Goal: Task Accomplishment & Management: Manage account settings

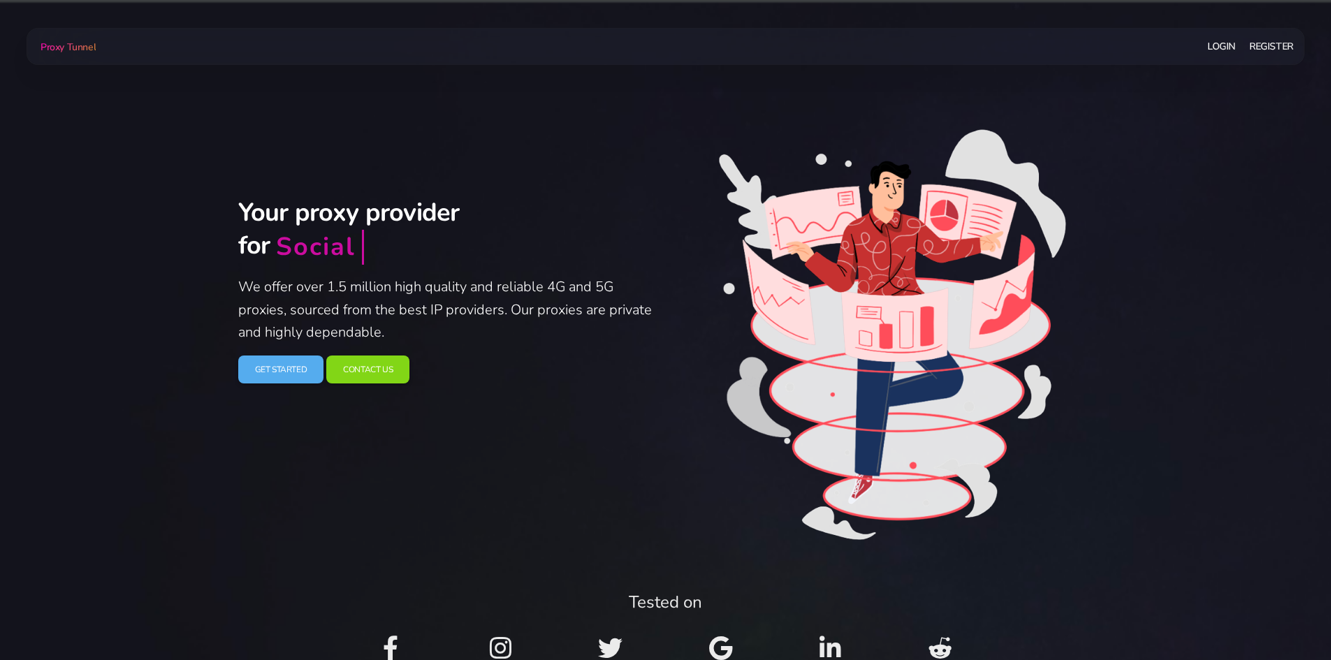
click at [1233, 50] on link "Login" at bounding box center [1221, 47] width 28 height 26
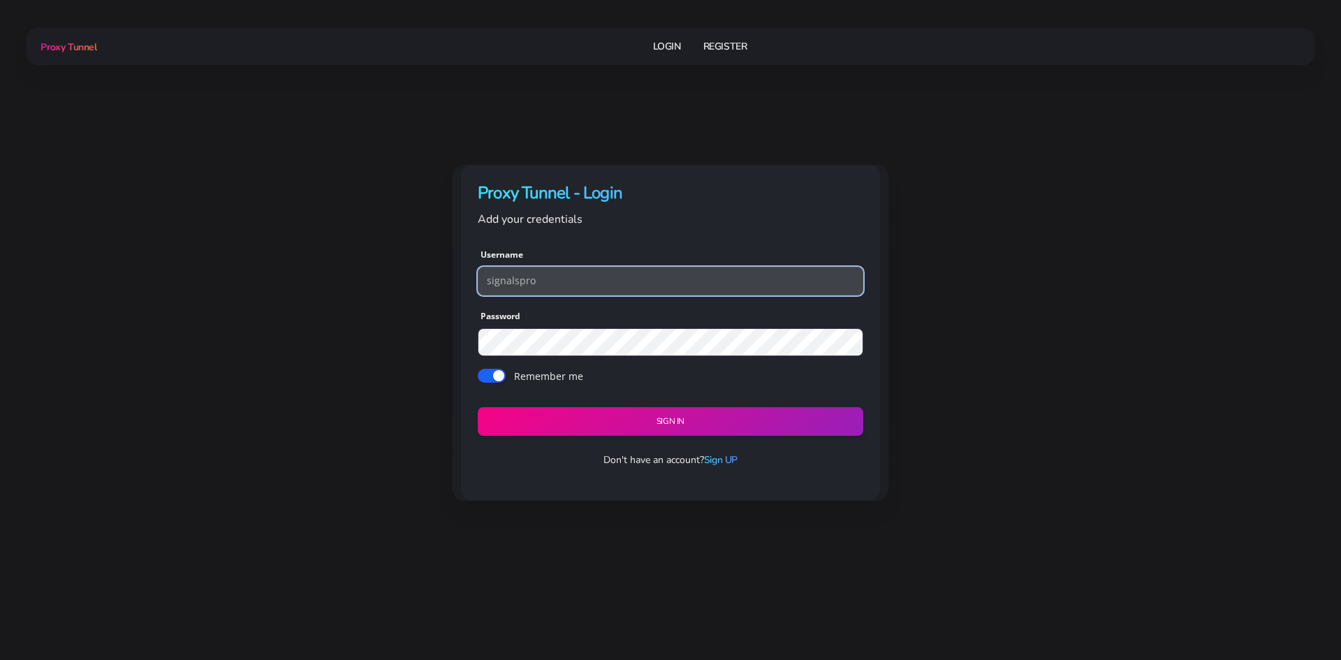
click at [702, 284] on input "signalspro" at bounding box center [671, 281] width 386 height 28
type input "giorgiomaffei"
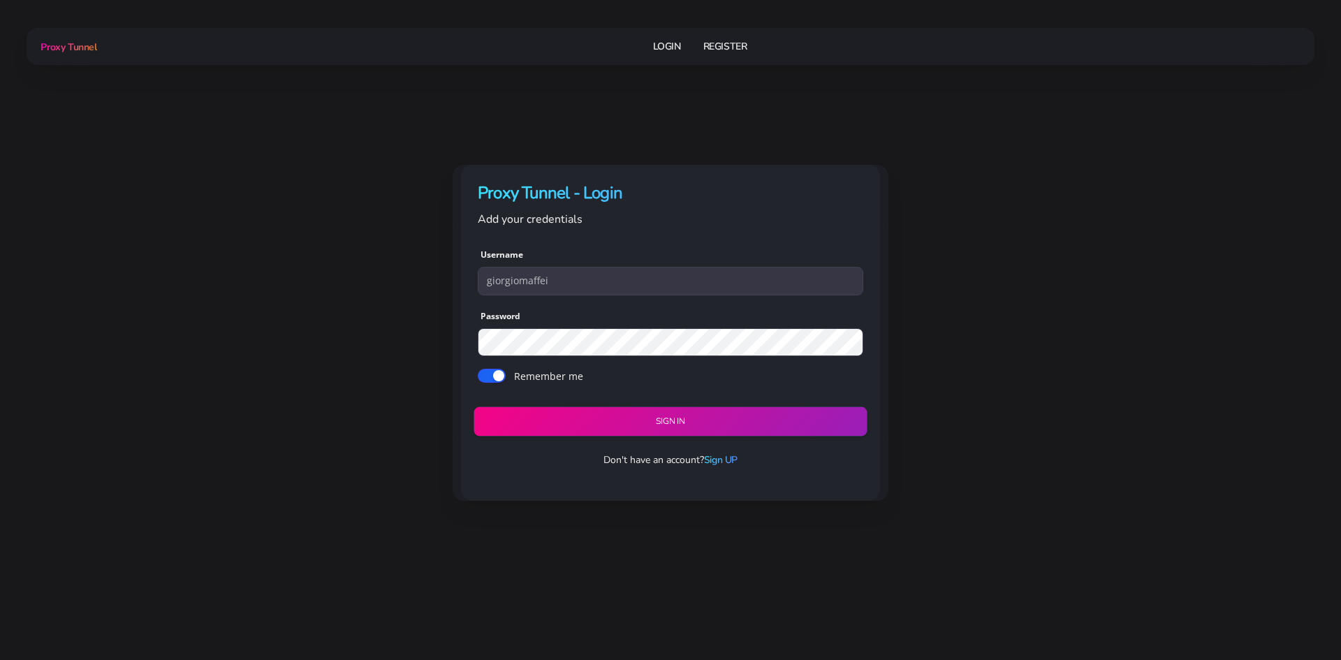
click at [647, 417] on button "Sign in" at bounding box center [670, 421] width 393 height 29
